Goal: Transaction & Acquisition: Obtain resource

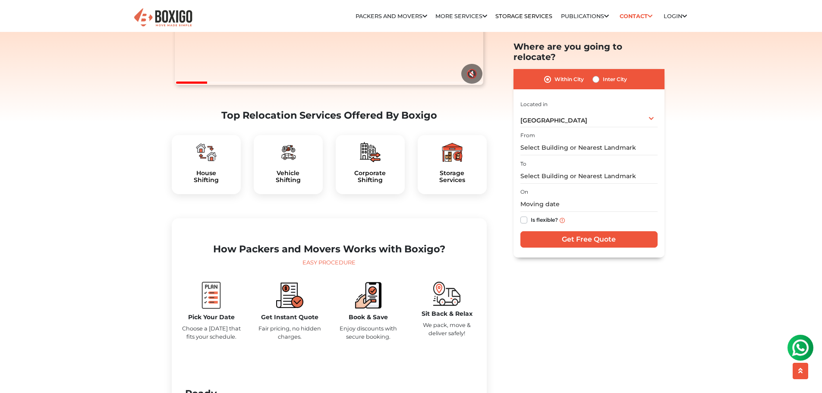
click at [291, 163] on img at bounding box center [288, 152] width 21 height 21
click at [288, 184] on h5 "Vehicle Shifting" at bounding box center [288, 177] width 55 height 15
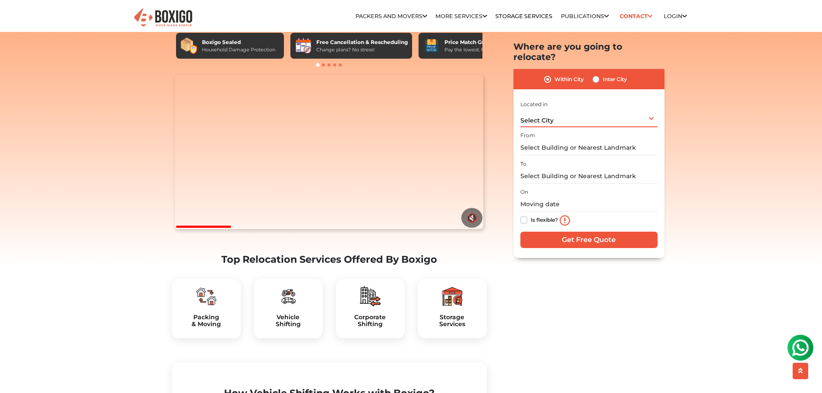
click at [591, 110] on div "Select City Select City [GEOGRAPHIC_DATA] [GEOGRAPHIC_DATA] [GEOGRAPHIC_DATA] […" at bounding box center [589, 118] width 137 height 18
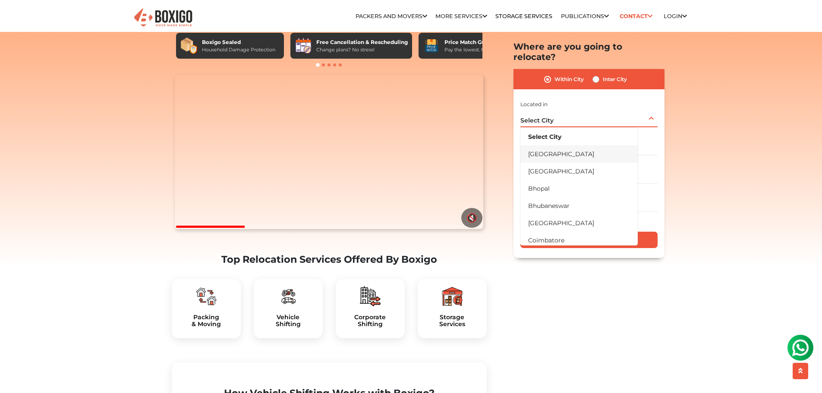
click at [562, 145] on li "[GEOGRAPHIC_DATA]" at bounding box center [579, 153] width 117 height 17
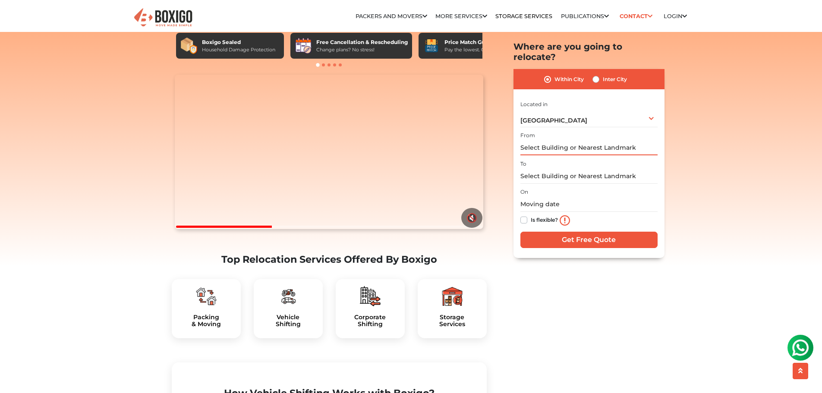
click at [550, 141] on input "text" at bounding box center [589, 148] width 137 height 15
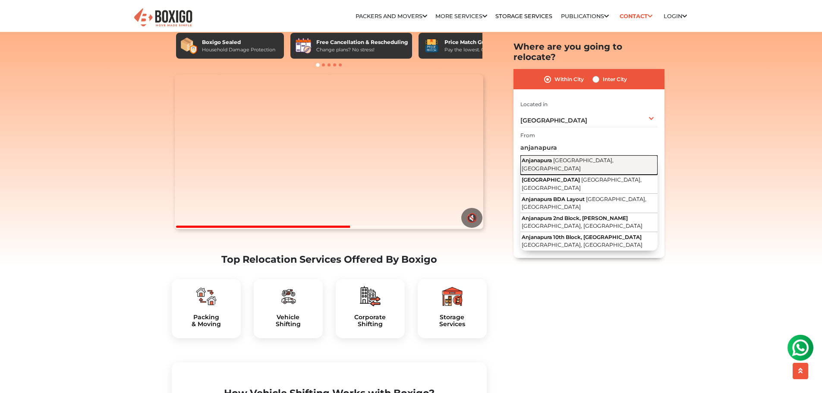
click at [564, 158] on span "[GEOGRAPHIC_DATA], [GEOGRAPHIC_DATA]" at bounding box center [568, 165] width 92 height 15
type input "Anjanapura, [GEOGRAPHIC_DATA], [GEOGRAPHIC_DATA]"
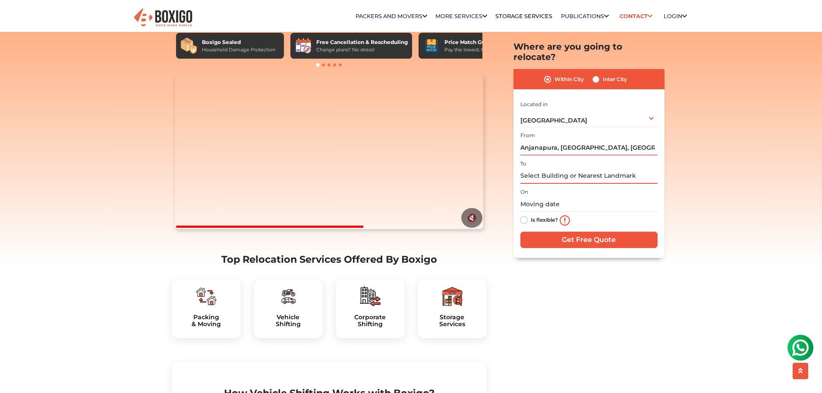
click at [547, 169] on input "text" at bounding box center [589, 176] width 137 height 15
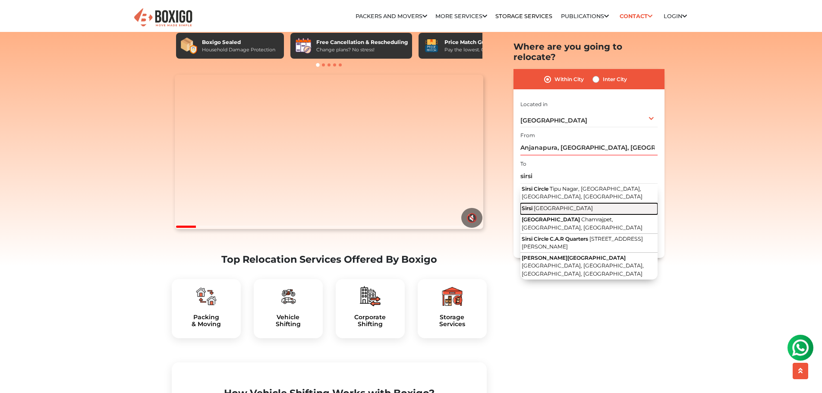
click at [557, 205] on span "[GEOGRAPHIC_DATA]" at bounding box center [563, 208] width 59 height 6
type input "[GEOGRAPHIC_DATA], [GEOGRAPHIC_DATA]"
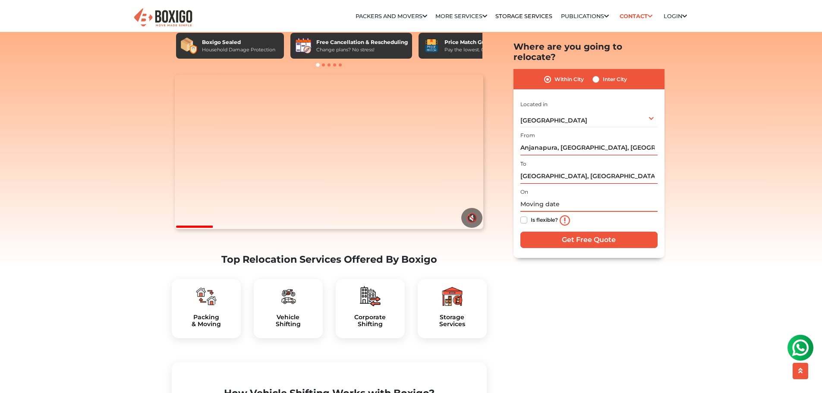
click at [543, 197] on input "text" at bounding box center [589, 204] width 137 height 15
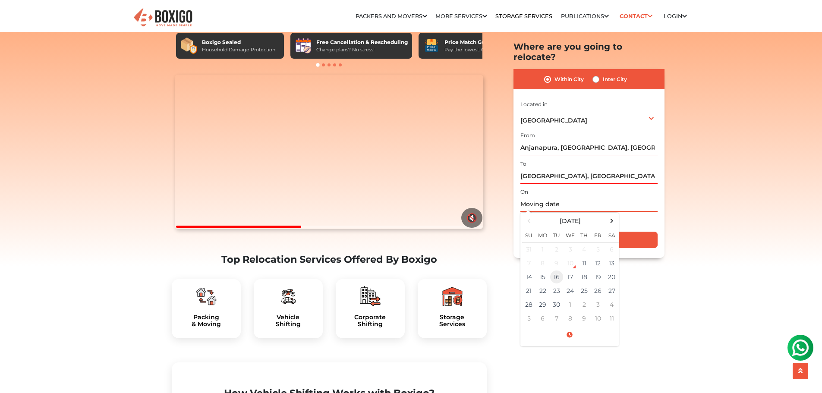
click at [556, 271] on td "16" at bounding box center [557, 278] width 14 height 14
type input "09/16/2025 12:00 AM"
click at [643, 212] on div "Is flexible?" at bounding box center [589, 220] width 137 height 17
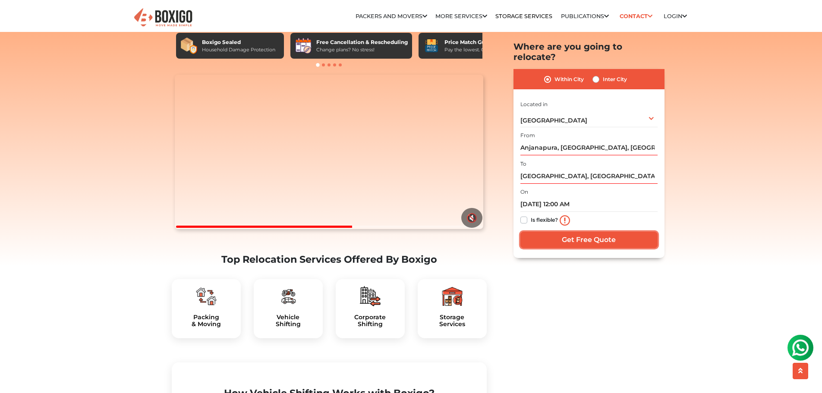
click at [579, 232] on input "Get Free Quote" at bounding box center [589, 240] width 137 height 16
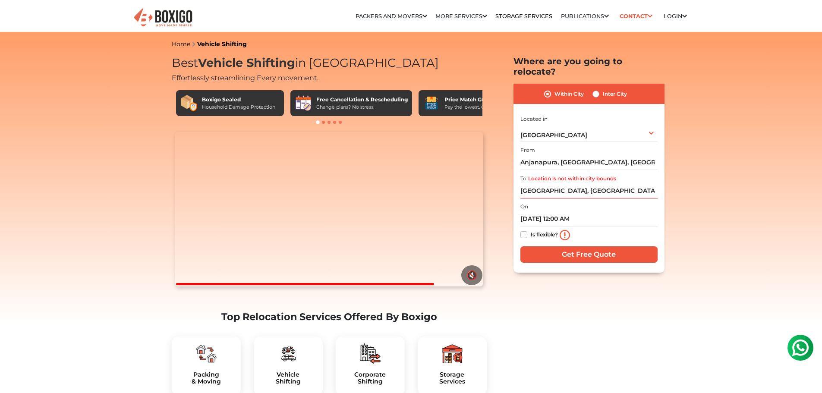
click at [603, 89] on label "Inter City" at bounding box center [615, 94] width 24 height 10
click at [595, 89] on input "Inter City" at bounding box center [596, 93] width 7 height 9
radio input "true"
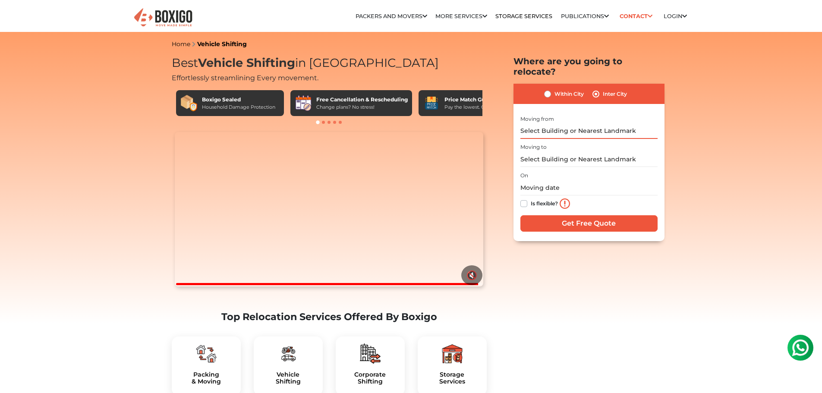
click at [547, 124] on input "text" at bounding box center [589, 131] width 137 height 15
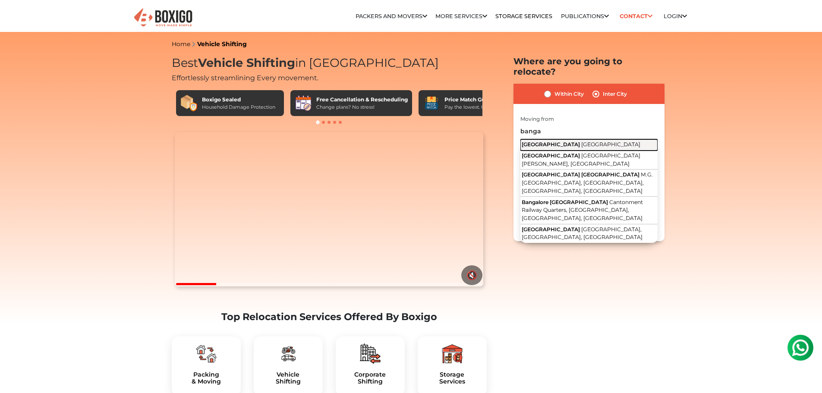
click at [547, 141] on span "[GEOGRAPHIC_DATA]" at bounding box center [551, 144] width 58 height 6
type input "Bangalore, Karnataka"
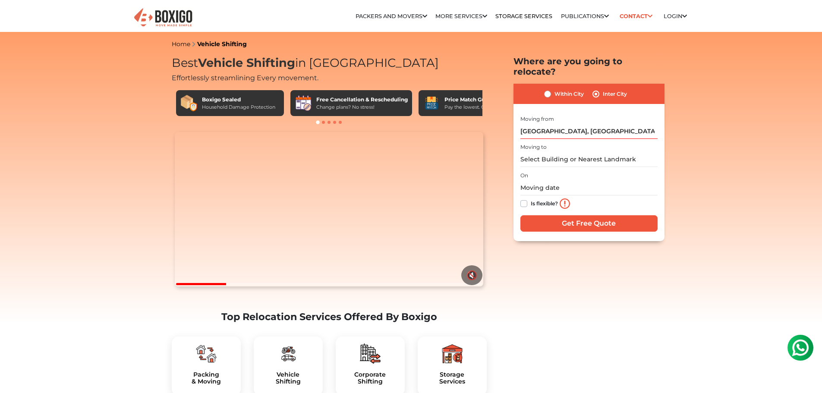
click at [541, 143] on label "Moving to" at bounding box center [534, 147] width 26 height 8
click at [537, 152] on input "text" at bounding box center [589, 159] width 137 height 15
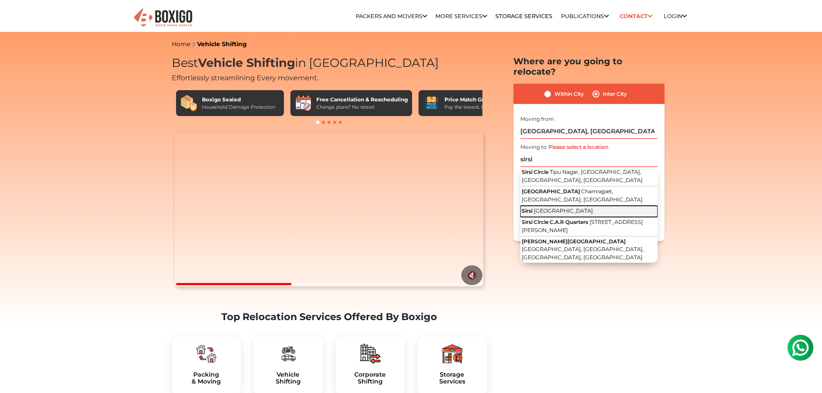
click at [542, 208] on span "[GEOGRAPHIC_DATA]" at bounding box center [563, 211] width 59 height 6
type input "Sirsi, Karnataka"
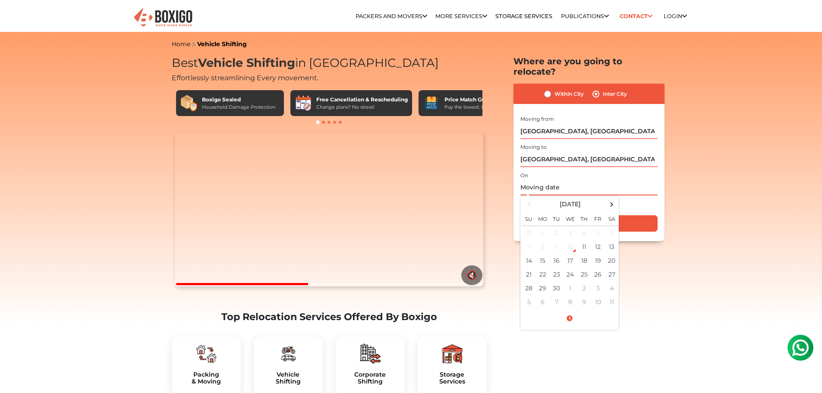
click at [533, 180] on input "text" at bounding box center [589, 187] width 137 height 15
click at [558, 254] on td "16" at bounding box center [557, 261] width 14 height 14
type input "09/16/2025 12:00 AM"
click at [654, 196] on div "Is flexible?" at bounding box center [589, 204] width 137 height 17
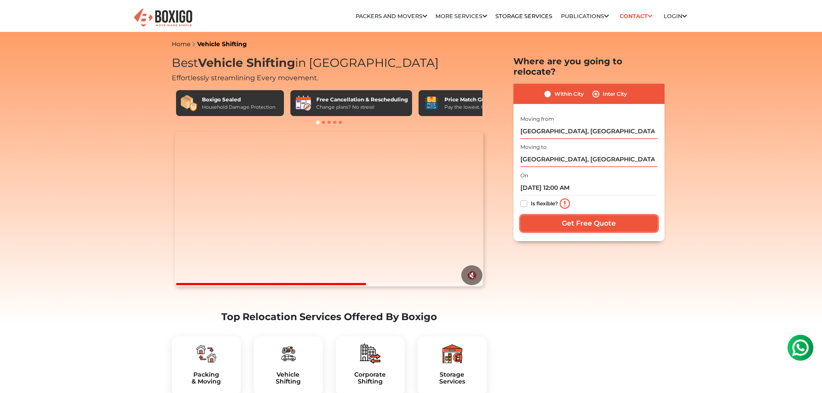
click at [594, 215] on input "Get Free Quote" at bounding box center [589, 223] width 137 height 16
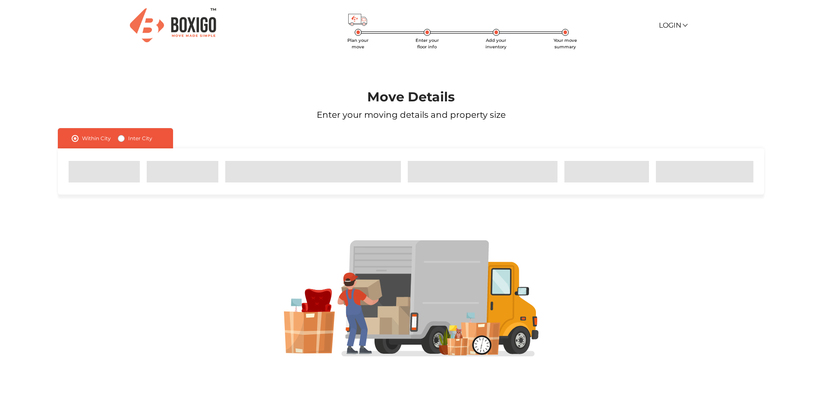
scroll to position [196, 0]
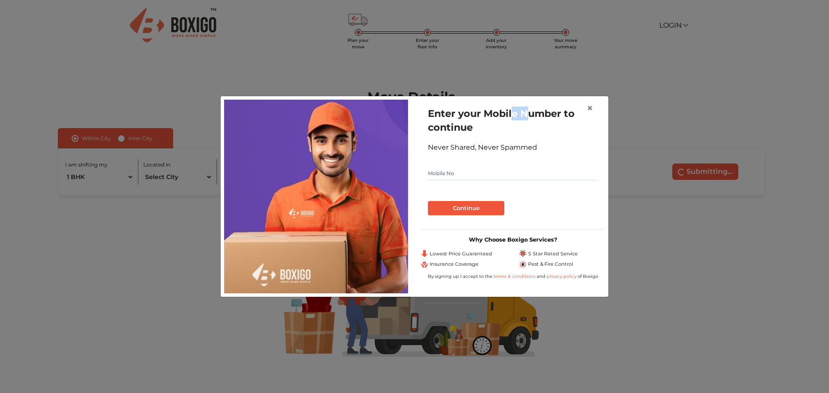
drag, startPoint x: 512, startPoint y: 107, endPoint x: 529, endPoint y: 104, distance: 17.5
type textarea "e N"
click at [529, 104] on div "Enter your Mobile Number to continue Never Shared, Never Spammed Continue" at bounding box center [513, 161] width 184 height 123
click at [447, 177] on input "text" at bounding box center [513, 174] width 170 height 14
type input "9663679789"
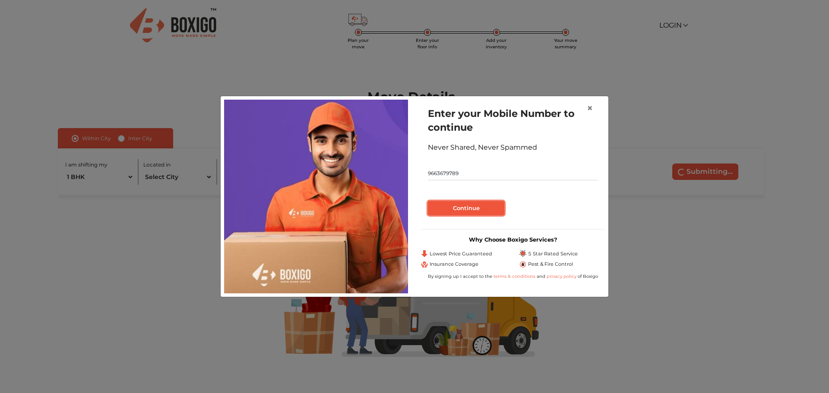
click at [463, 208] on button "Continue" at bounding box center [466, 208] width 76 height 15
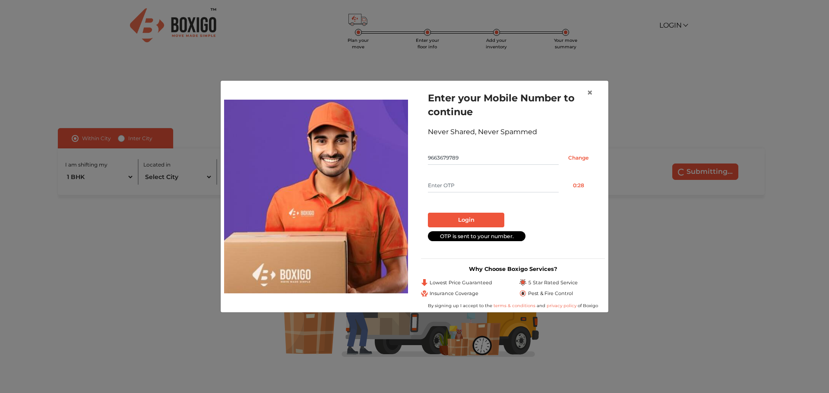
click at [448, 183] on input "text" at bounding box center [493, 186] width 131 height 14
type input "3019"
click at [471, 216] on button "Login" at bounding box center [466, 220] width 76 height 15
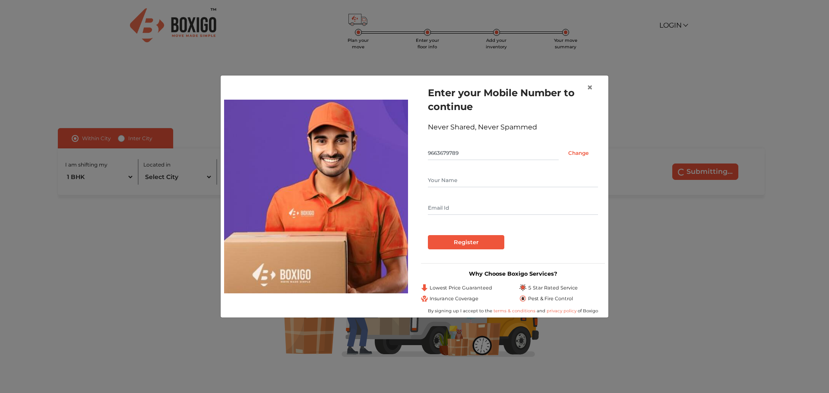
click at [450, 182] on input "text" at bounding box center [513, 181] width 170 height 14
type input "[PERSON_NAME]"
type input "[PERSON_NAME][EMAIL_ADDRESS][DOMAIN_NAME]"
